Goal: Task Accomplishment & Management: Use online tool/utility

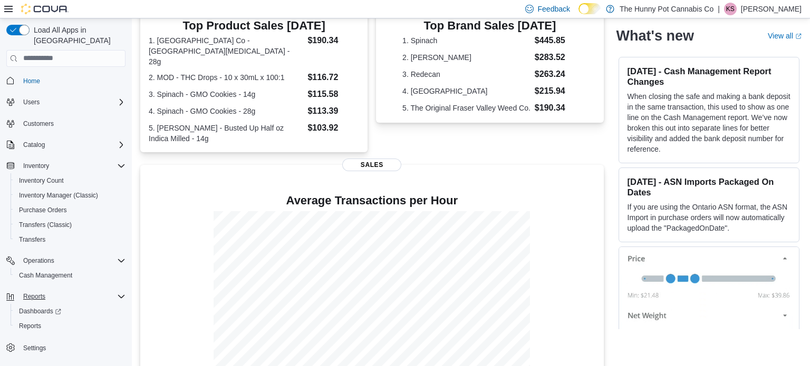
scroll to position [236, 0]
click at [46, 271] on span "Cash Management" at bounding box center [45, 275] width 53 height 8
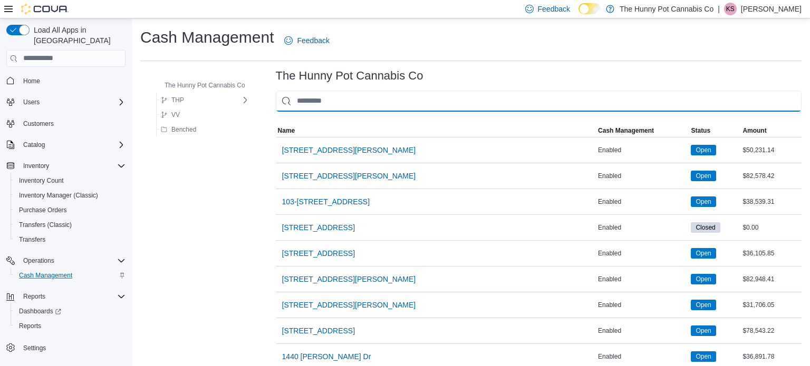
click at [384, 101] on input "This is a search bar. As you type, the results lower in the page will automatic…" at bounding box center [538, 101] width 525 height 21
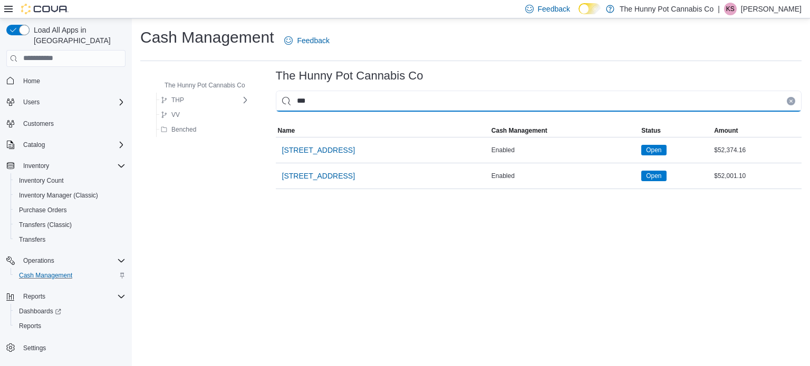
type input "****"
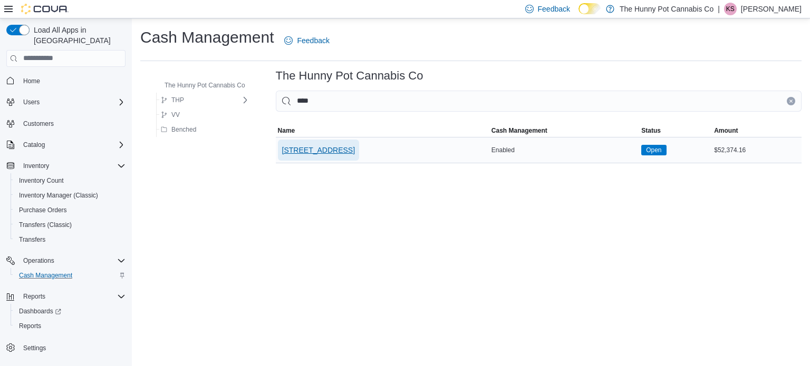
click at [339, 151] on span "[STREET_ADDRESS]" at bounding box center [318, 150] width 73 height 11
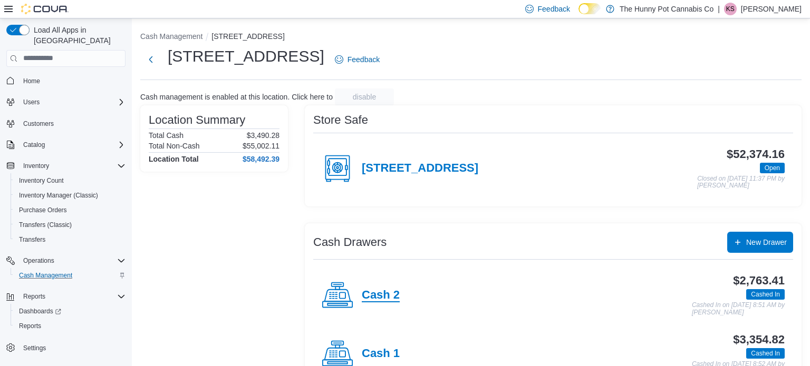
click at [377, 293] on h4 "Cash 2" at bounding box center [381, 296] width 38 height 14
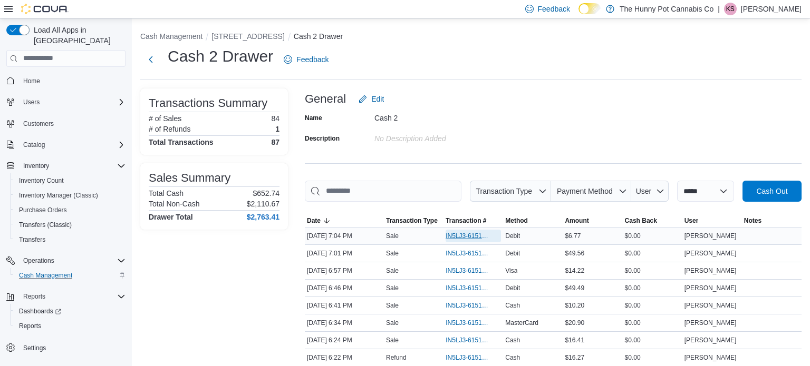
click at [453, 237] on span "IN5LJ3-6151670" at bounding box center [467, 236] width 45 height 8
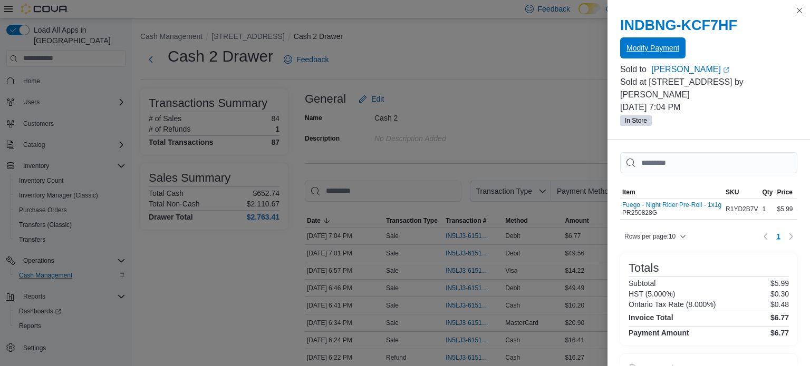
click at [655, 50] on span "Modify Payment" at bounding box center [652, 48] width 53 height 11
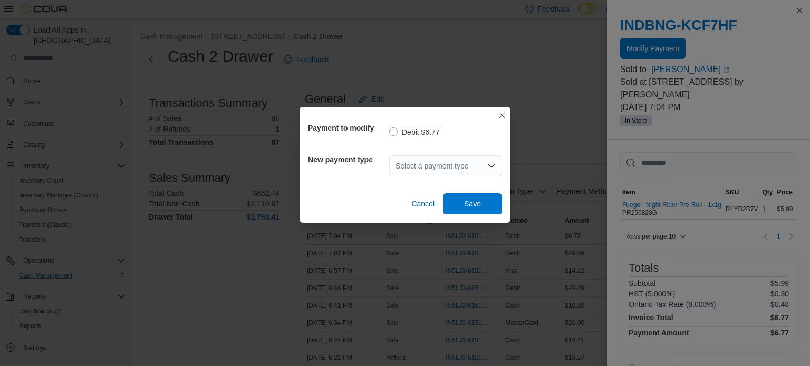
click at [493, 162] on icon "Open list of options" at bounding box center [491, 166] width 8 height 8
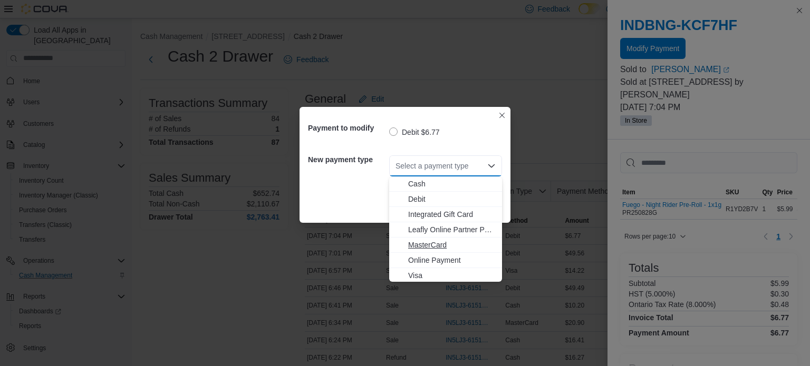
click at [432, 243] on span "MasterCard" at bounding box center [451, 245] width 87 height 11
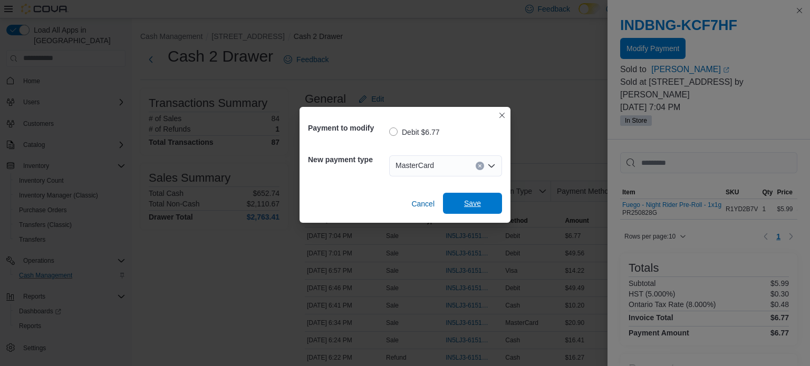
click at [480, 200] on span "Save" at bounding box center [472, 203] width 17 height 11
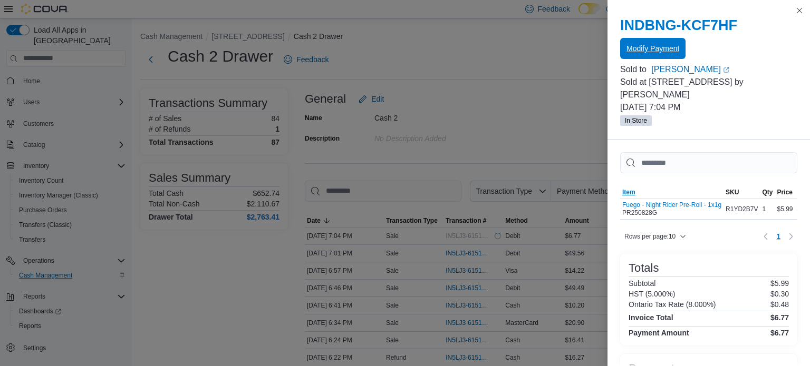
scroll to position [75, 0]
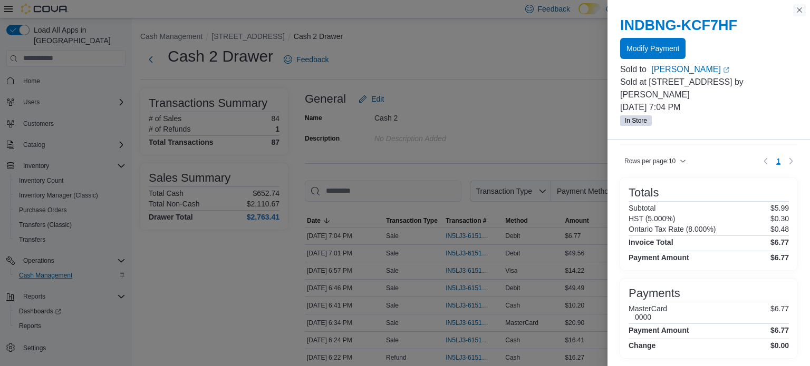
click at [800, 12] on button "Close this dialog" at bounding box center [799, 10] width 13 height 13
